Goal: Information Seeking & Learning: Find specific fact

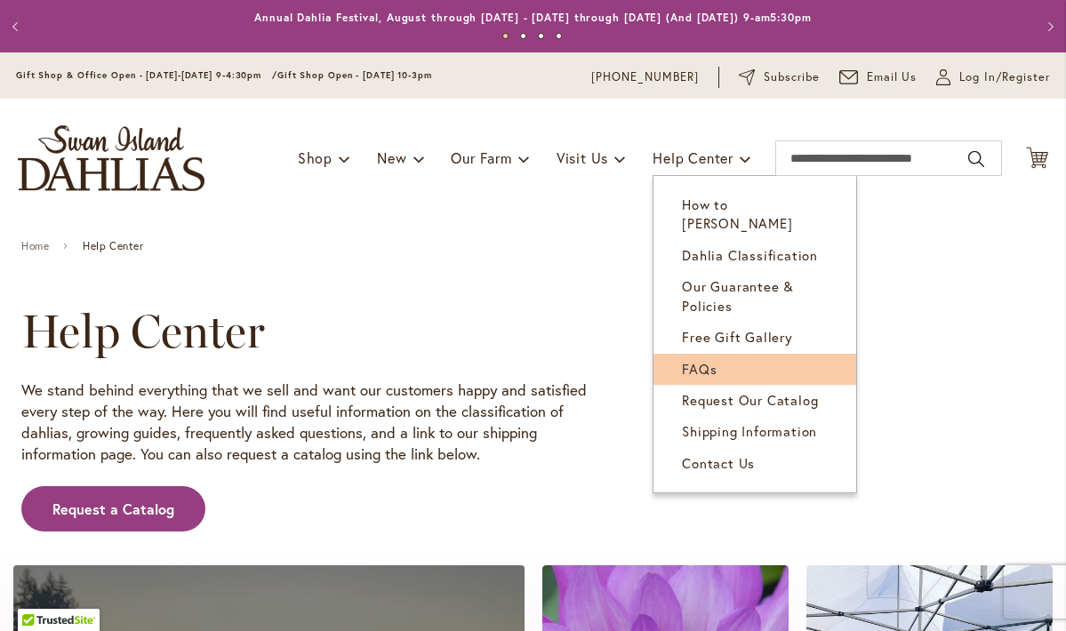
click at [702, 360] on span "FAQs" at bounding box center [699, 369] width 35 height 18
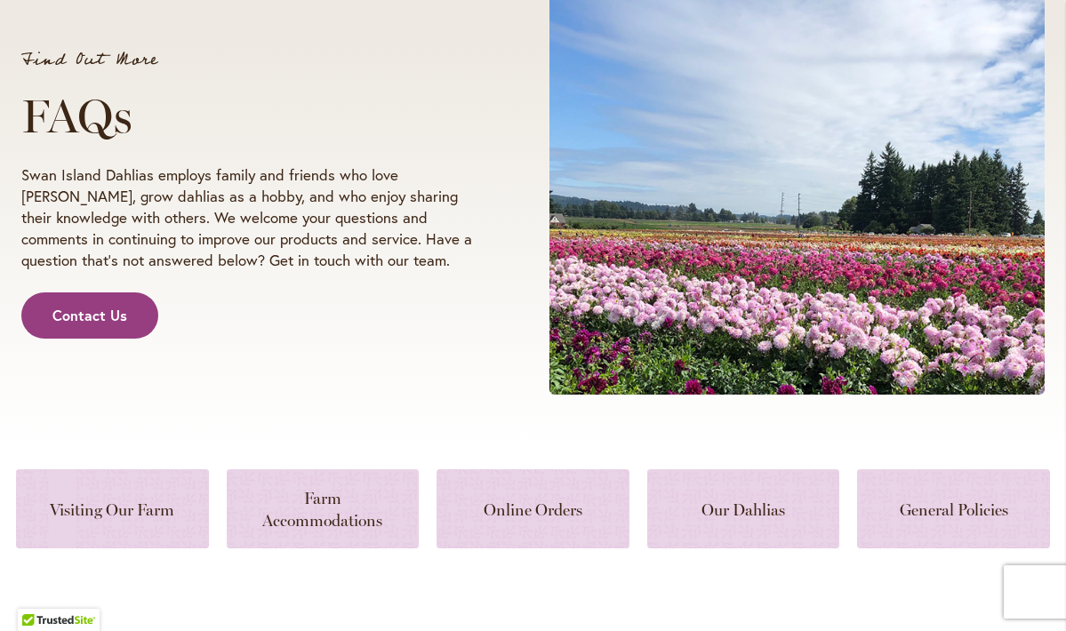
scroll to position [311, 0]
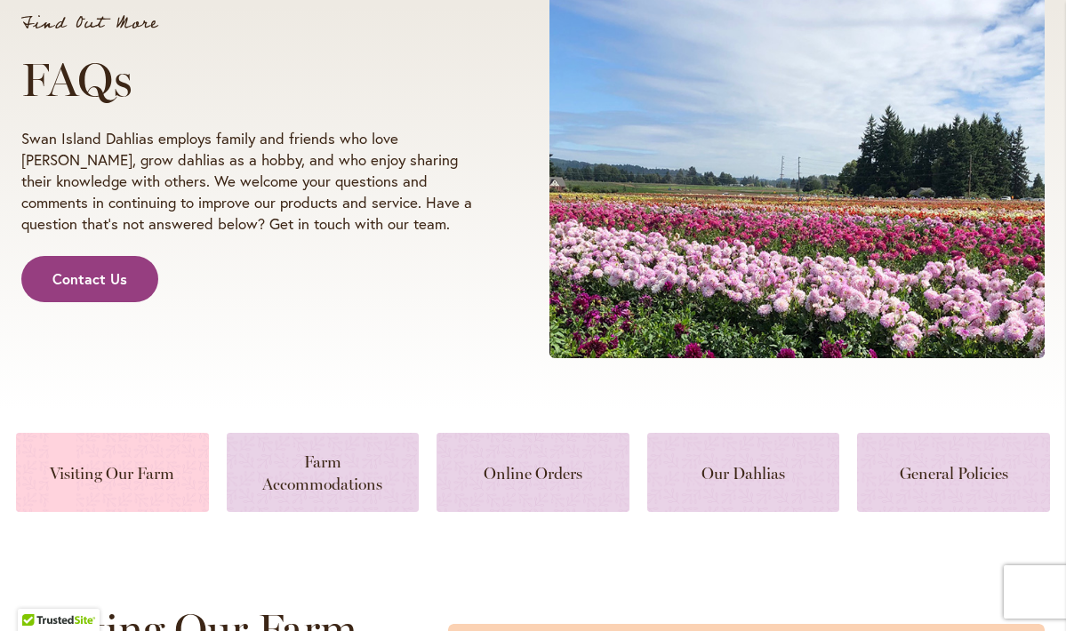
click at [108, 477] on link at bounding box center [112, 472] width 193 height 79
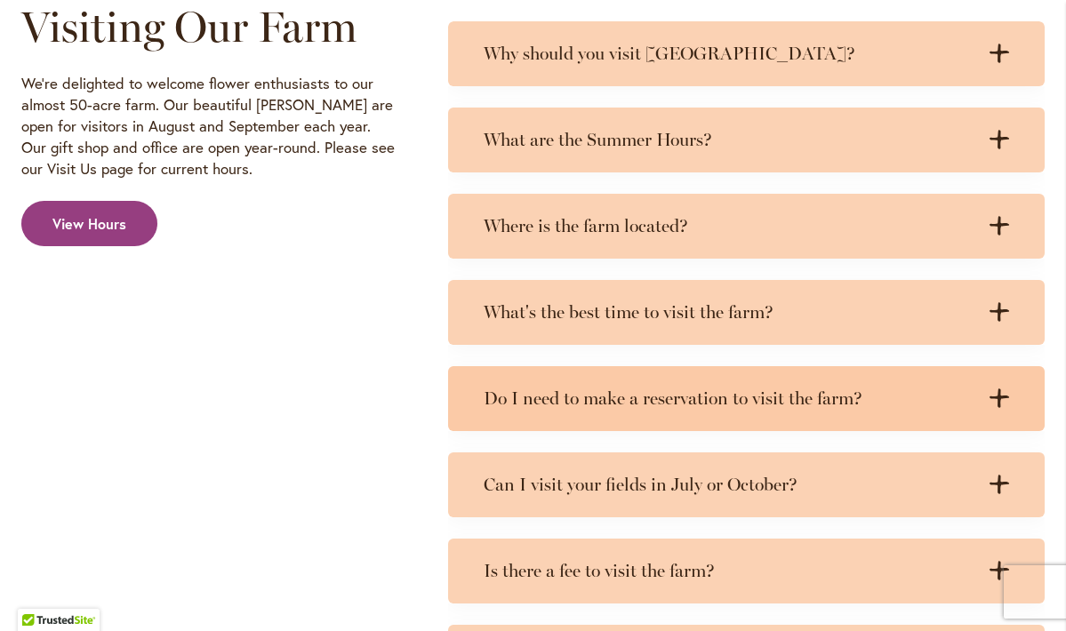
click at [531, 396] on h3 "Do I need to make a reservation to visit the farm?" at bounding box center [729, 399] width 490 height 22
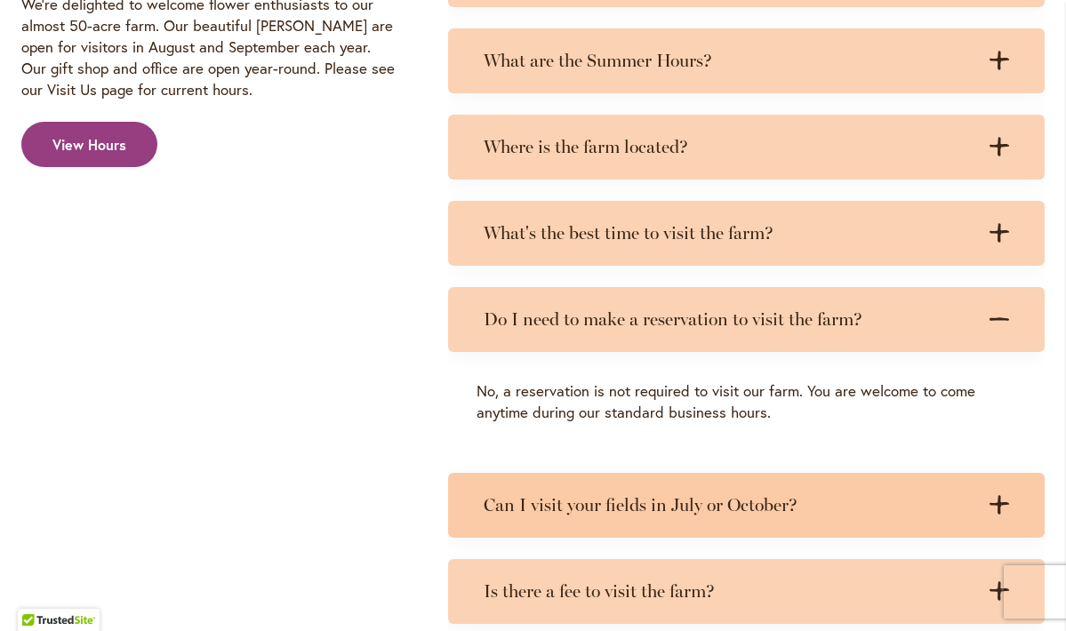
scroll to position [1041, 0]
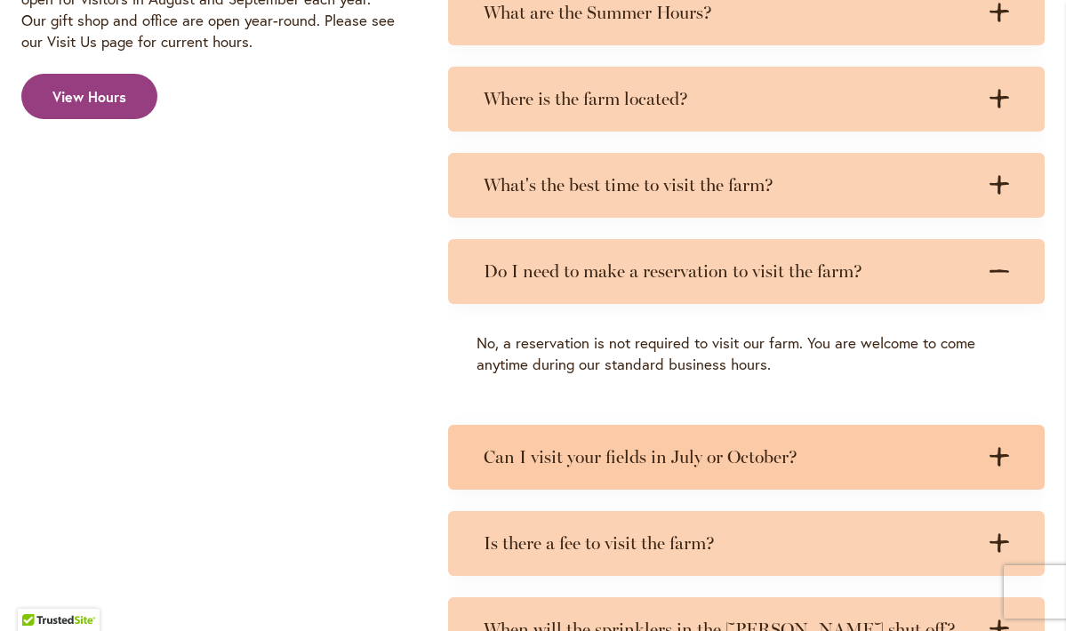
click at [655, 454] on h3 "Can I visit your fields in July or October?" at bounding box center [729, 457] width 490 height 22
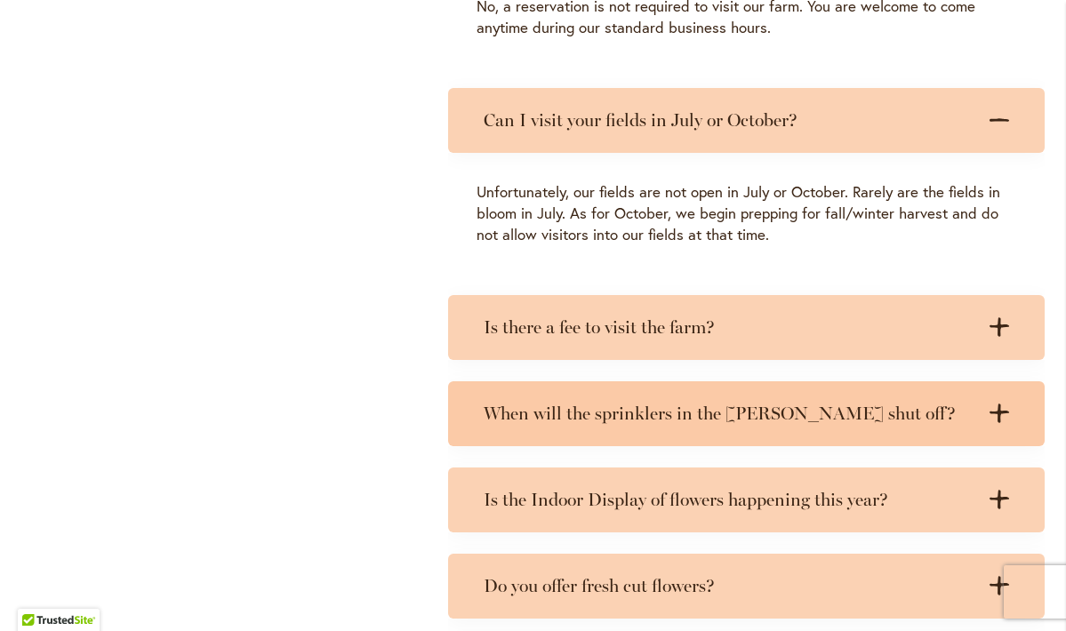
scroll to position [1392, 0]
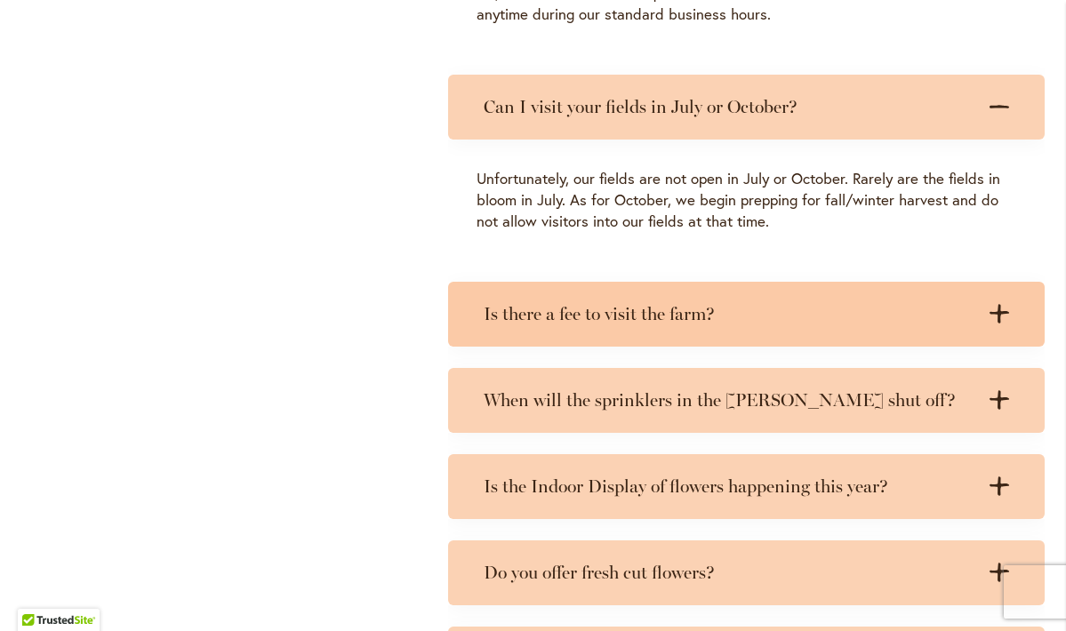
click at [614, 310] on h3 "Is there a fee to visit the farm?" at bounding box center [729, 314] width 490 height 22
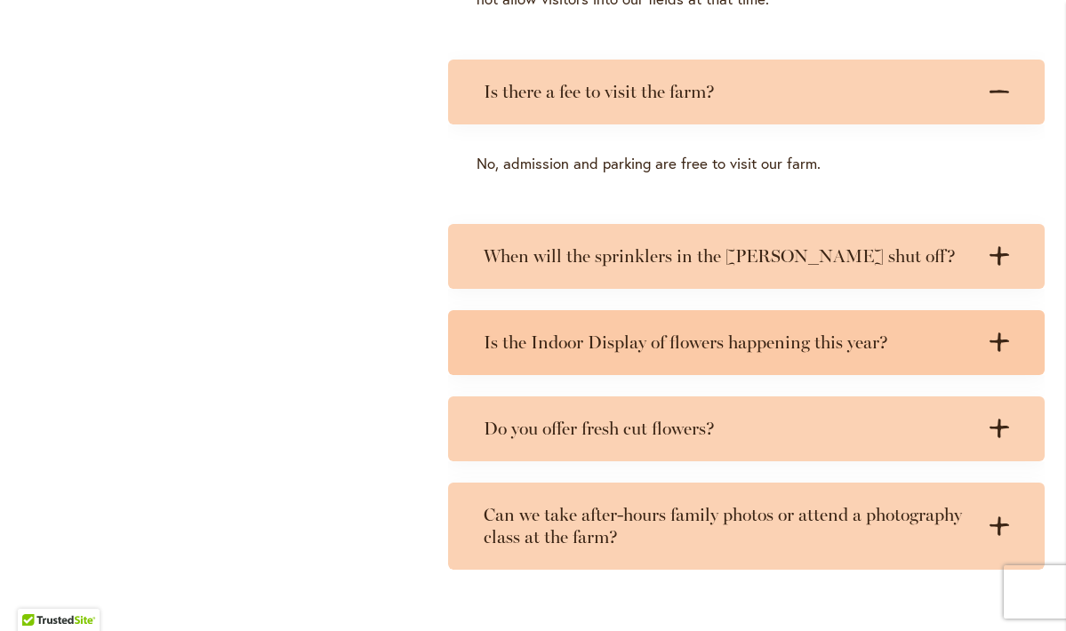
scroll to position [1635, 0]
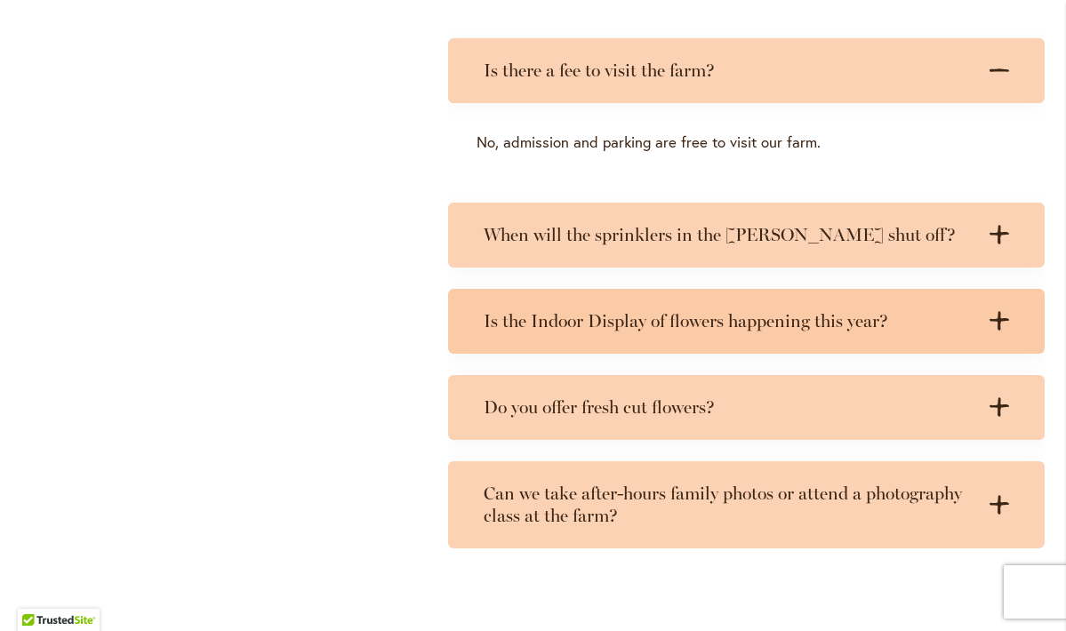
click at [639, 317] on h3 "Is the Indoor Display of flowers happening this year?" at bounding box center [729, 321] width 490 height 22
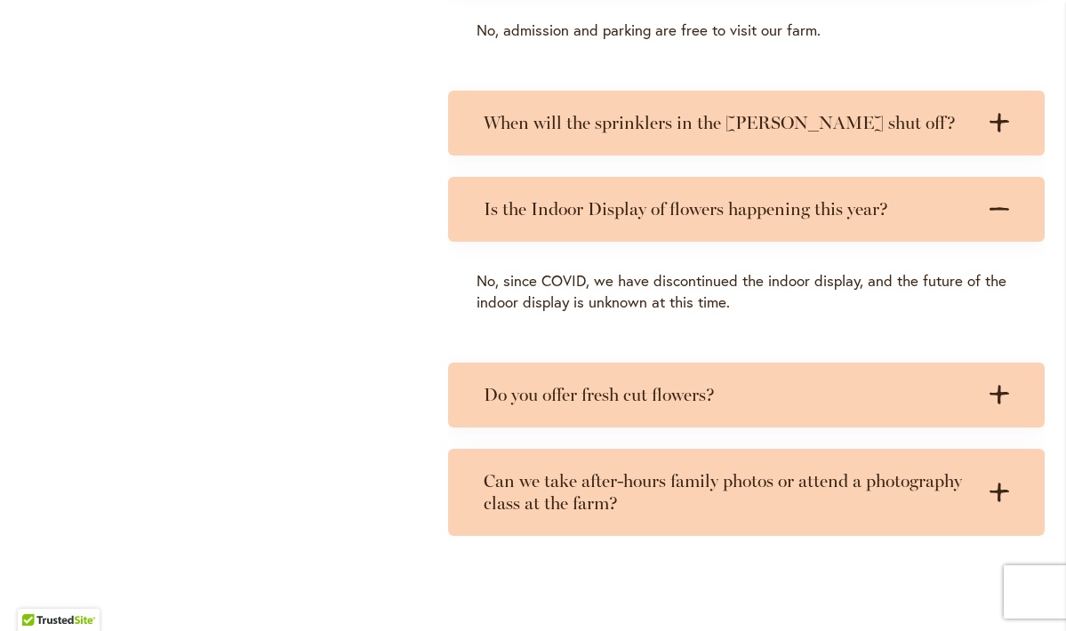
scroll to position [1772, 0]
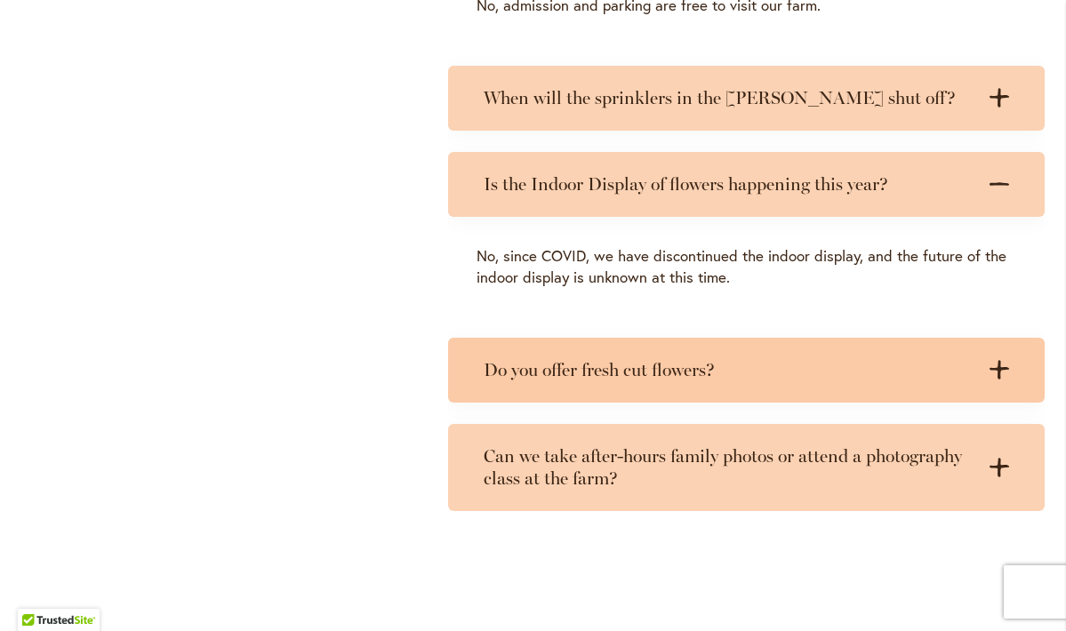
click at [651, 359] on h3 "Do you offer fresh cut flowers?" at bounding box center [729, 370] width 490 height 22
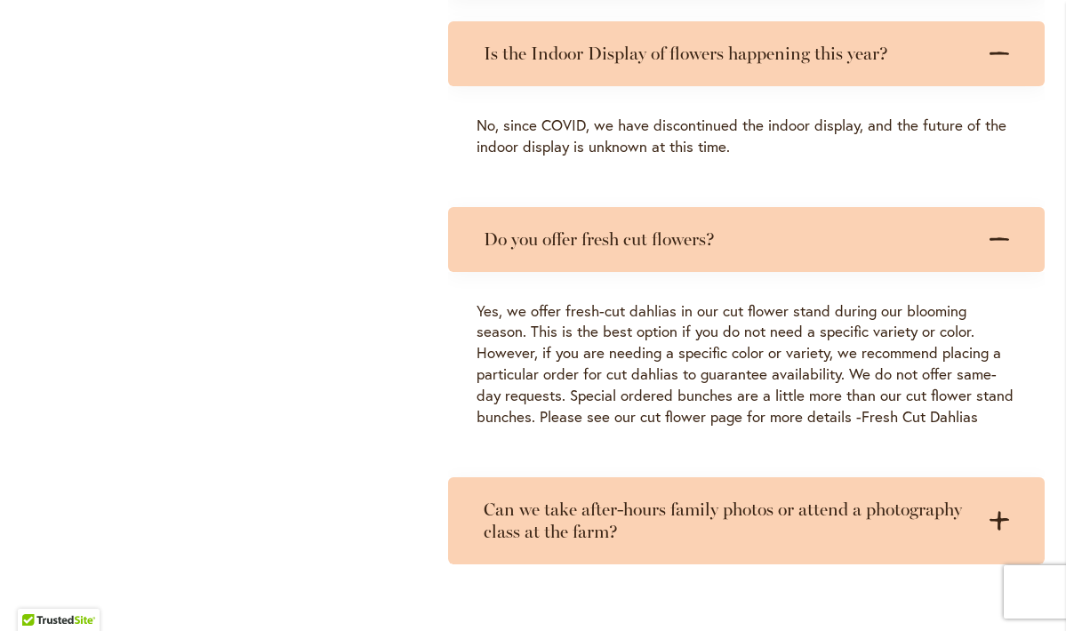
scroll to position [1963, 0]
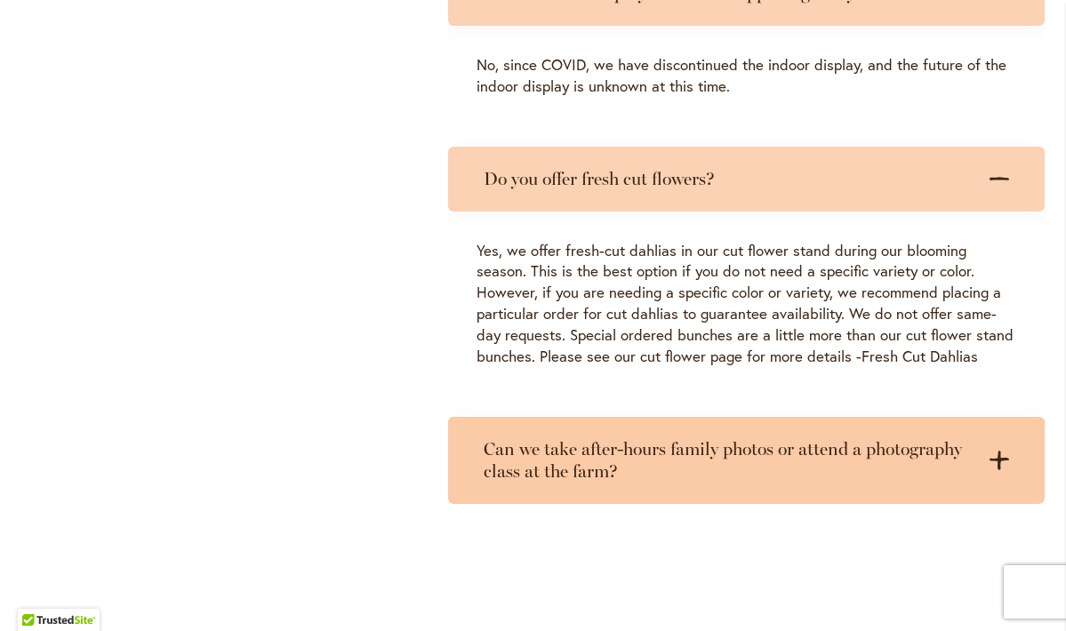
click at [680, 438] on h3 "Can we take after-hours family photos or attend a photography class at the farm?" at bounding box center [729, 460] width 490 height 44
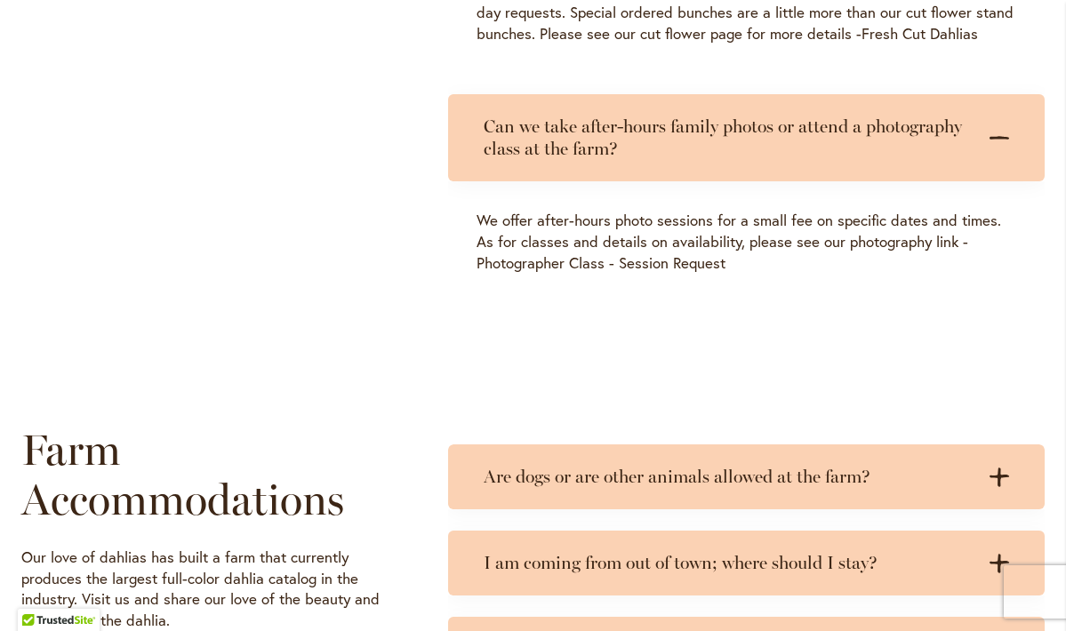
scroll to position [2301, 0]
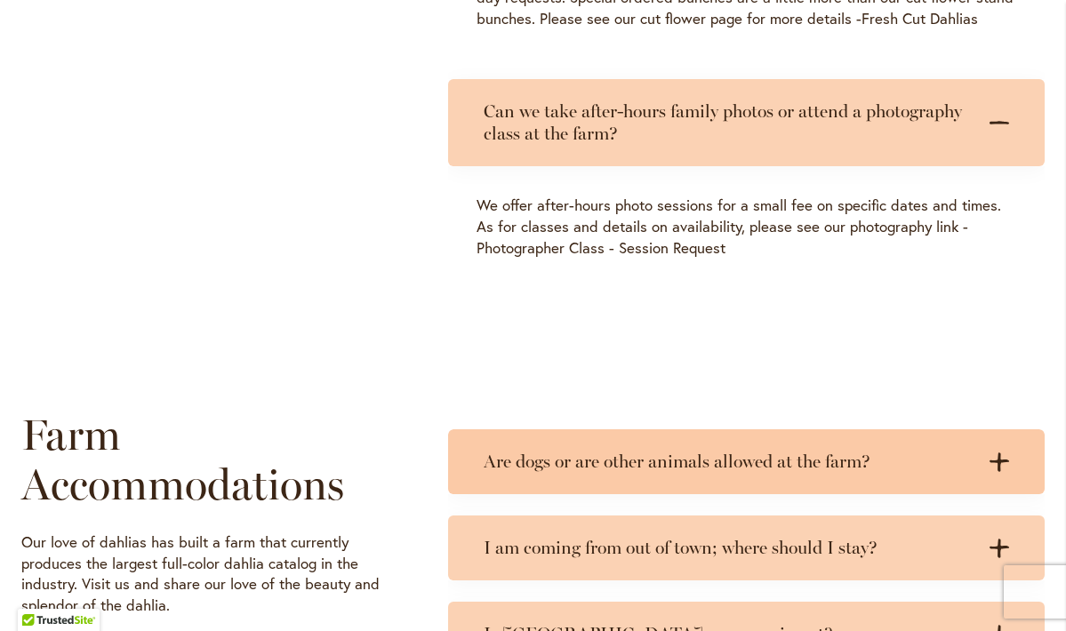
click at [681, 451] on h3 "Are dogs or are other animals allowed at the farm?" at bounding box center [729, 462] width 490 height 22
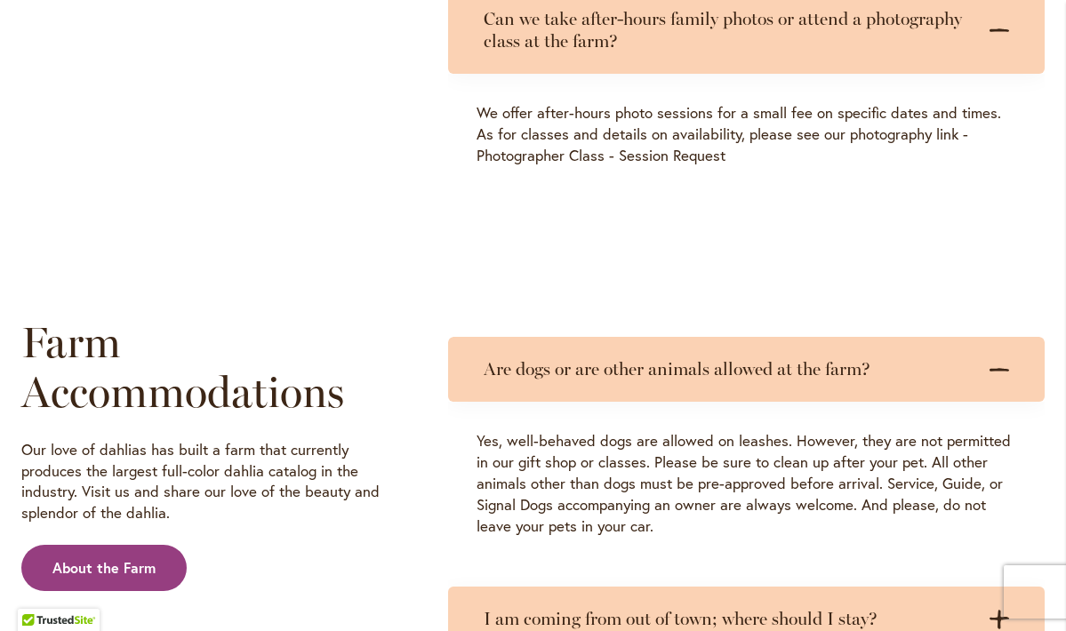
scroll to position [2445, 0]
